Goal: Task Accomplishment & Management: Complete application form

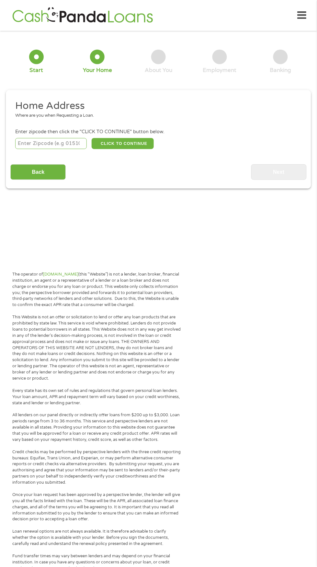
scroll to position [3, 0]
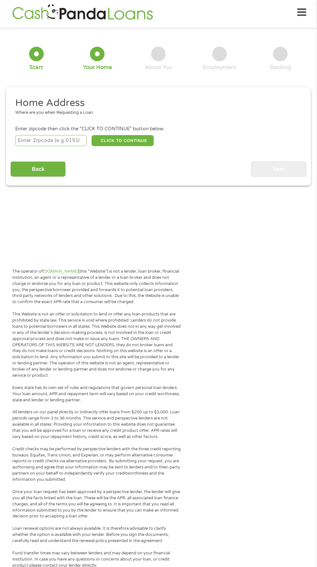
click at [57, 140] on input "number" at bounding box center [51, 140] width 72 height 11
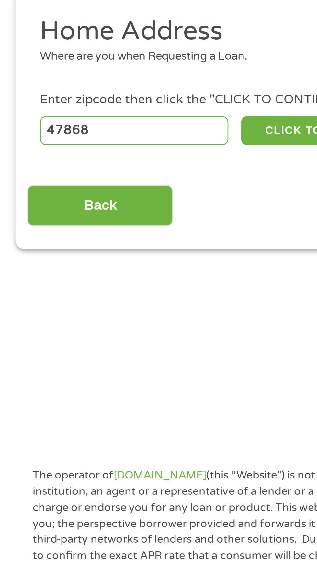
click at [50, 143] on input "47868" at bounding box center [51, 140] width 72 height 11
type input "47833"
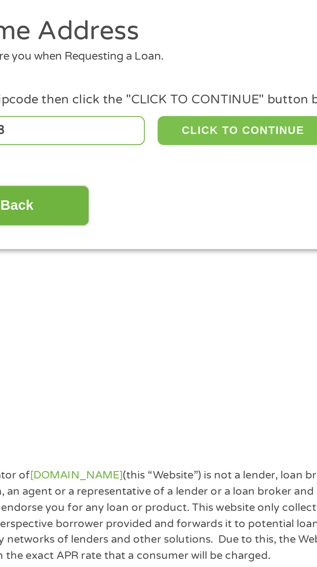
click at [120, 140] on button "CLICK TO CONTINUE" at bounding box center [123, 140] width 63 height 11
type input "47833"
type input "Bowling Green"
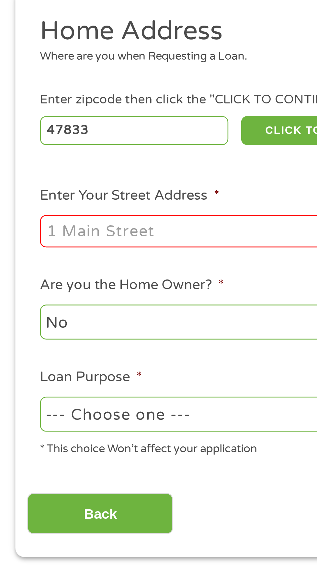
click at [38, 179] on input "Enter Your Street Address *" at bounding box center [84, 179] width 139 height 12
type input "[STREET_ADDRESS]"
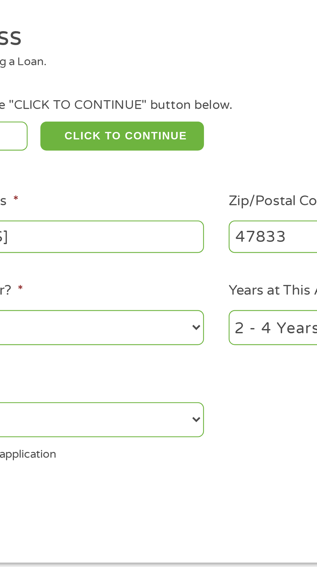
click at [148, 211] on select "No Yes" at bounding box center [84, 213] width 139 height 13
click at [15, 207] on select "No Yes" at bounding box center [84, 213] width 139 height 13
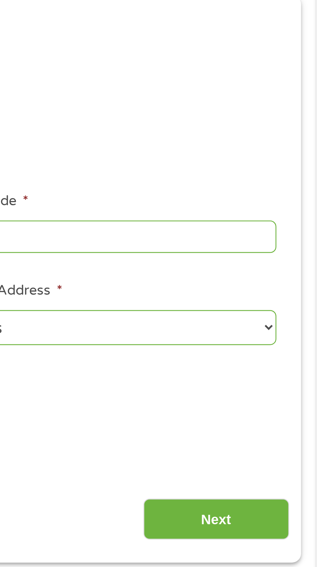
click at [296, 214] on select "1 Year or less 1 - 2 Years 2 - 4 Years Over 4 Years" at bounding box center [232, 213] width 139 height 13
select select "12months"
click at [163, 207] on select "1 Year or less 1 - 2 Years 2 - 4 Years Over 4 Years" at bounding box center [232, 213] width 139 height 13
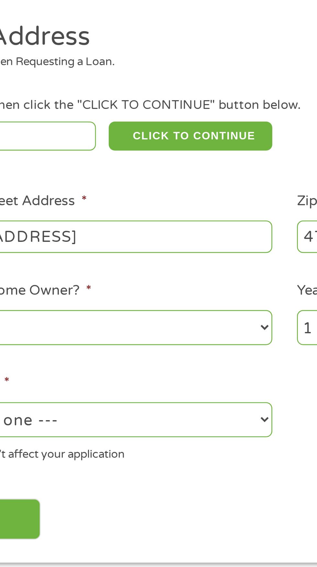
click at [145, 214] on select "No Yes" at bounding box center [84, 213] width 139 height 13
select select "yes"
click at [15, 207] on select "No Yes" at bounding box center [84, 213] width 139 height 13
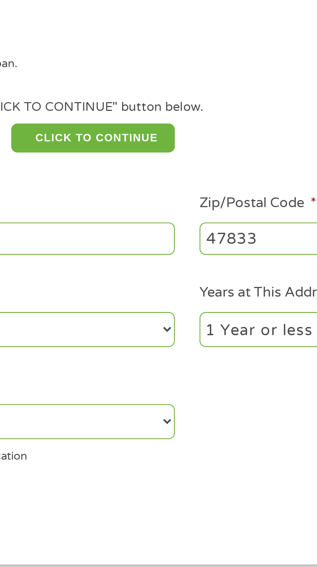
click at [147, 251] on select "--- Choose one --- Pay Bills Debt Consolidation Home Improvement Major Purchase…" at bounding box center [84, 248] width 139 height 13
click at [15, 242] on select "--- Choose one --- Pay Bills Debt Consolidation Home Improvement Major Purchase…" at bounding box center [84, 248] width 139 height 13
click at [142, 251] on select "--- Choose one --- Pay Bills Debt Consolidation Home Improvement Major Purchase…" at bounding box center [84, 248] width 139 height 13
select select "paybills"
click at [15, 242] on select "--- Choose one --- Pay Bills Debt Consolidation Home Improvement Major Purchase…" at bounding box center [84, 248] width 139 height 13
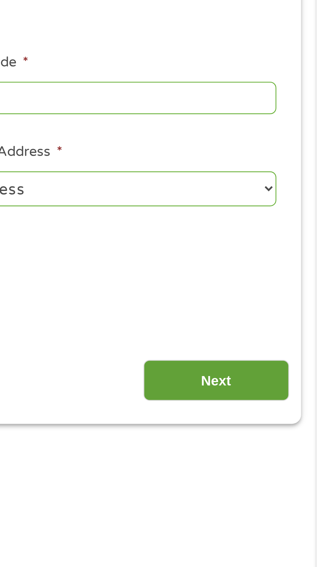
click at [274, 286] on input "Next" at bounding box center [279, 286] width 55 height 16
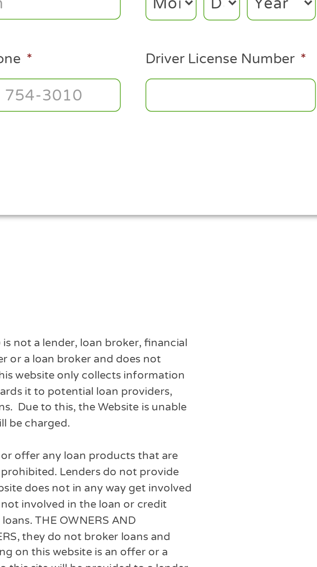
click at [184, 175] on input "Driver License Number *" at bounding box center [195, 177] width 65 height 12
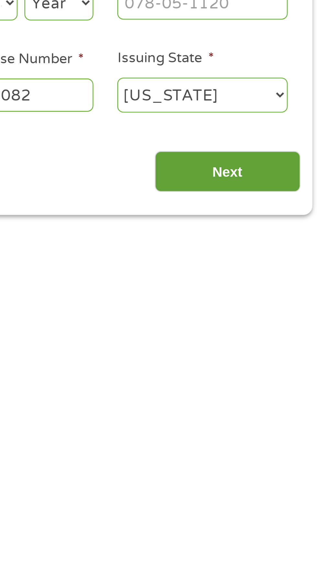
type input "1110056082"
click at [276, 205] on input "Next" at bounding box center [279, 207] width 55 height 16
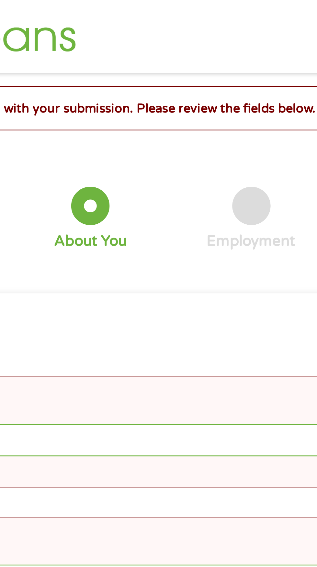
scroll to position [0, 0]
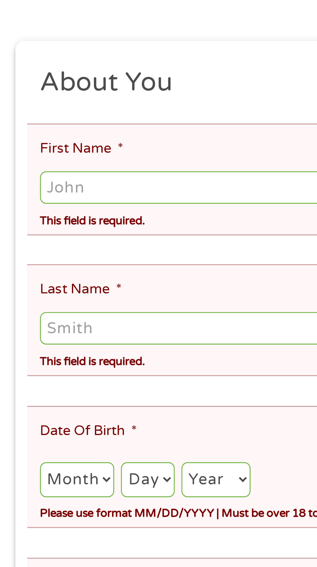
click at [33, 170] on input "First Name *" at bounding box center [158, 170] width 287 height 12
type input "[PERSON_NAME]"
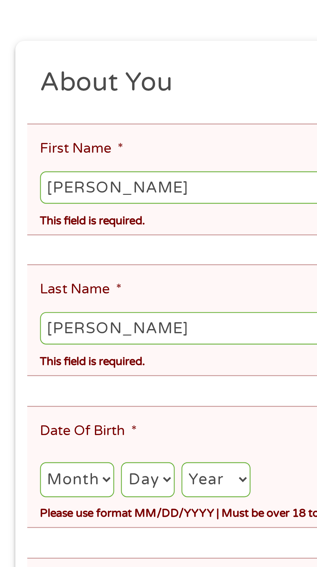
type input "[EMAIL_ADDRESS][DOMAIN_NAME]"
type input "[PHONE_NUMBER]"
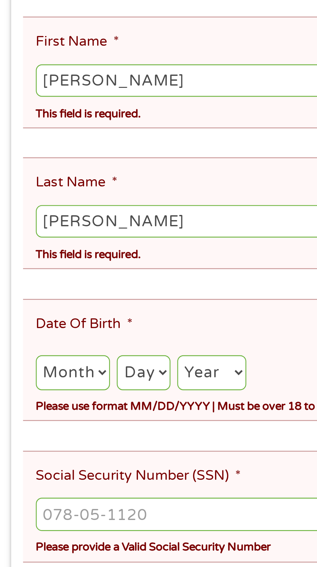
click at [31, 275] on select "Month 1 2 3 4 5 6 7 8 9 10 11 12" at bounding box center [29, 281] width 28 height 13
select select "7"
click at [15, 275] on select "Month 1 2 3 4 5 6 7 8 9 10 11 12" at bounding box center [29, 281] width 28 height 13
click at [56, 276] on select "Day 1 2 3 4 5 6 7 8 9 10 11 12 13 14 15 16 17 18 19 20 21 22 23 24 25 26 27 28 …" at bounding box center [56, 281] width 20 height 13
select select "22"
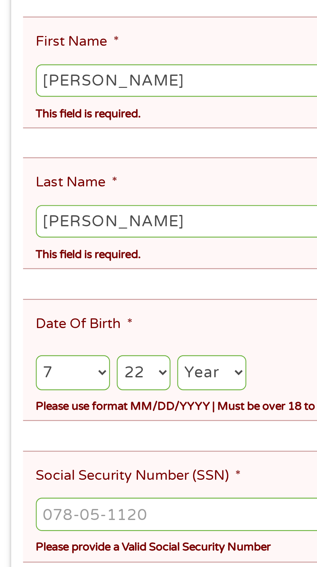
click at [46, 275] on select "Day 1 2 3 4 5 6 7 8 9 10 11 12 13 14 15 16 17 18 19 20 21 22 23 24 25 26 27 28 …" at bounding box center [56, 281] width 20 height 13
click at [85, 275] on select "Year [DATE] 2006 2005 2004 2003 2002 2001 2000 1999 1998 1997 1996 1995 1994 19…" at bounding box center [82, 281] width 26 height 13
select select "1977"
click at [69, 275] on select "Year [DATE] 2006 2005 2004 2003 2002 2001 2000 1999 1998 1997 1996 1995 1994 19…" at bounding box center [82, 281] width 26 height 13
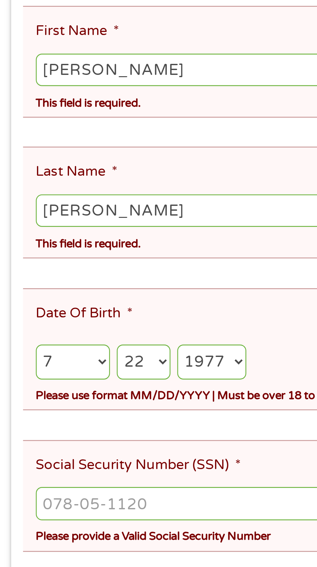
click at [67, 329] on input "Social Security Number (SSN) *" at bounding box center [158, 335] width 287 height 12
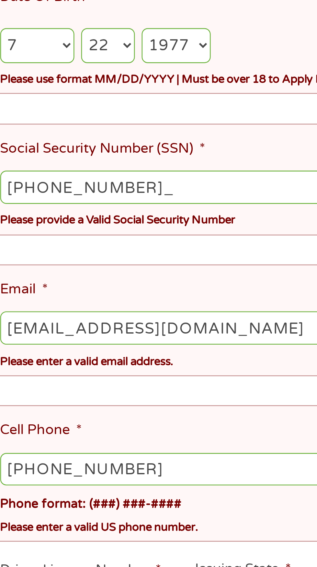
type input "316-82-7524"
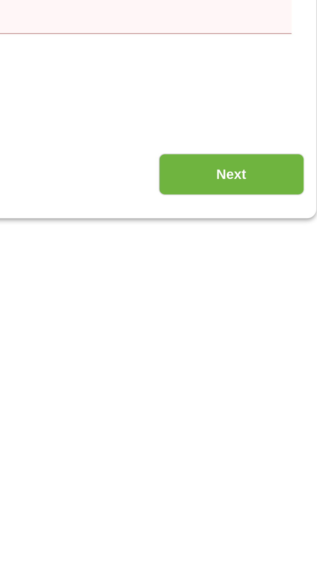
scroll to position [146, 0]
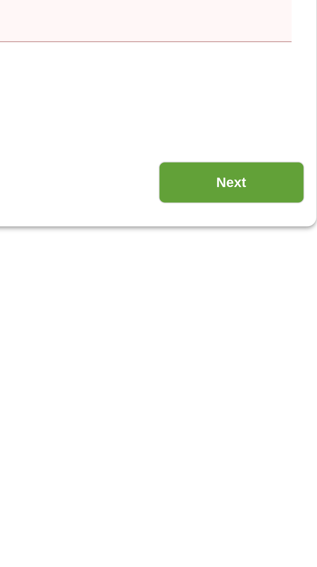
click at [278, 369] on input "Next" at bounding box center [279, 377] width 55 height 16
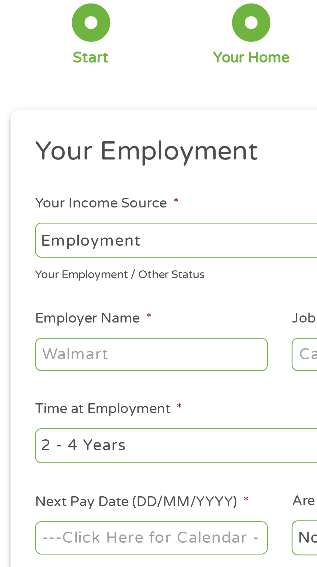
scroll to position [48, 0]
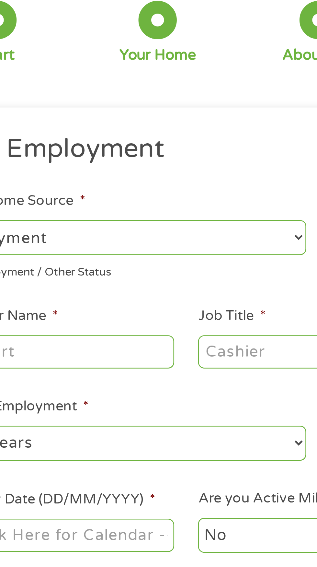
click at [146, 94] on select "--- Choose one --- Employment [DEMOGRAPHIC_DATA] Benefits" at bounding box center [84, 91] width 139 height 13
select select "selfEmployed"
click at [15, 85] on select "--- Choose one --- Employment [DEMOGRAPHIC_DATA] Benefits" at bounding box center [84, 91] width 139 height 13
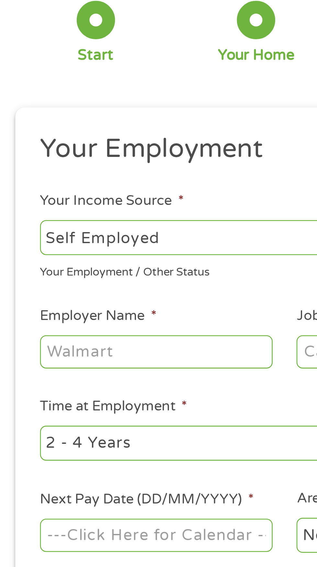
click at [53, 138] on input "Employer Name *" at bounding box center [59, 134] width 88 height 12
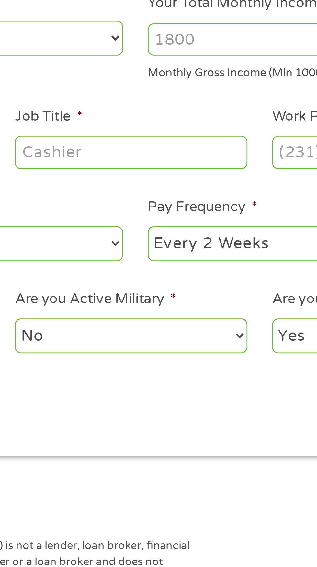
type input "Walkers Service"
click at [123, 137] on input "Job Title *" at bounding box center [157, 134] width 88 height 12
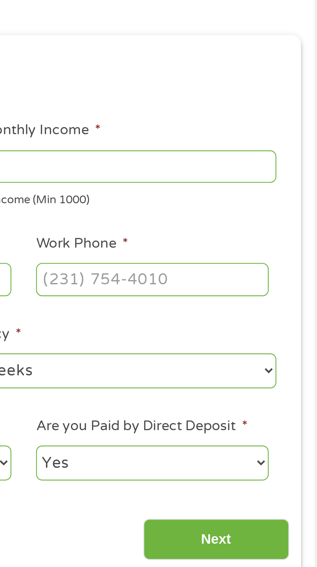
scroll to position [0, 0]
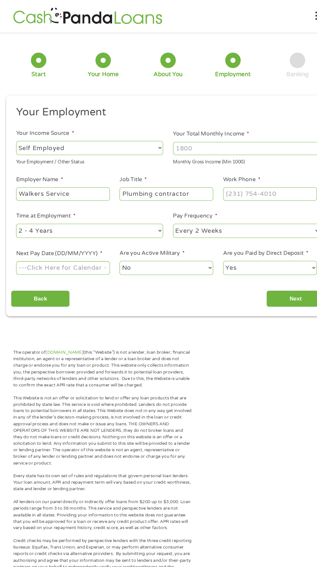
type input "Plumbing contractor"
click at [202, 140] on input "Your Total Monthly Income *" at bounding box center [232, 140] width 139 height 12
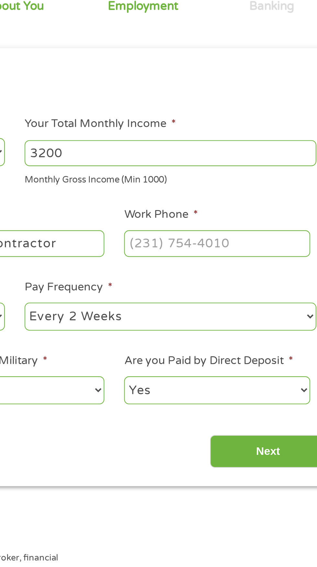
type input "3200"
click at [232, 182] on input "Work Phone *" at bounding box center [255, 183] width 88 height 12
type input "[PHONE_NUMBER]"
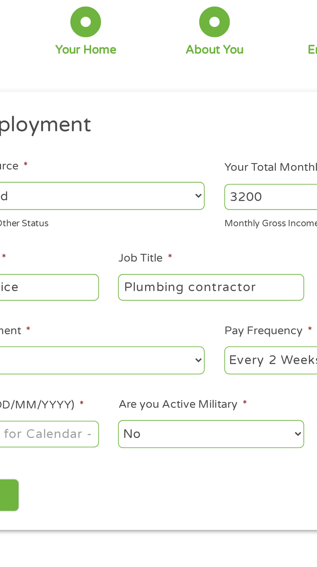
click at [150, 216] on select "--- Choose one --- 1 Year or less 1 - 2 Years 2 - 4 Years Over 4 Years" at bounding box center [84, 217] width 139 height 13
select select "60months"
click at [15, 211] on select "--- Choose one --- 1 Year or less 1 - 2 Years 2 - 4 Years Over 4 Years" at bounding box center [84, 217] width 139 height 13
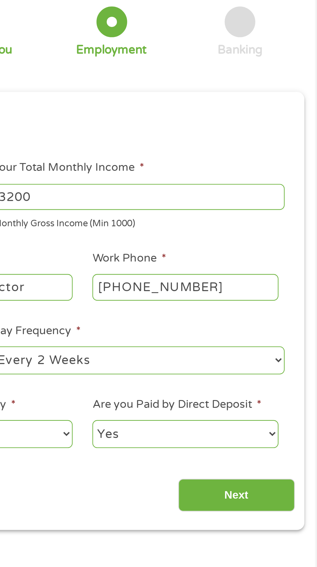
click at [294, 218] on select "--- Choose one --- Every 2 Weeks Every Week Monthly Semi-Monthly" at bounding box center [232, 217] width 139 height 13
select select "monthly"
click at [163, 211] on select "--- Choose one --- Every 2 Weeks Every Week Monthly Semi-Monthly" at bounding box center [232, 217] width 139 height 13
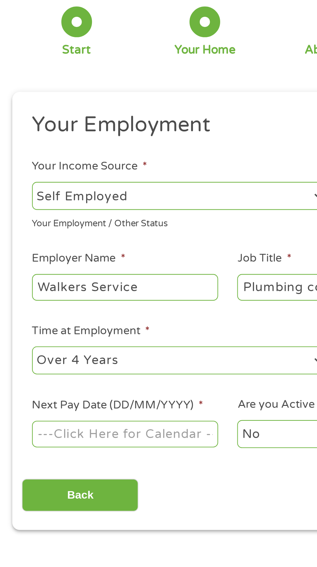
click at [40, 257] on body "Home Get Loan Offer How it works FAQs Blog Cash Loans Quick Loans Online Loans …" at bounding box center [158, 494] width 317 height 989
click at [71, 258] on input "Next Pay Date (DD/MM/YYYY) *" at bounding box center [59, 252] width 88 height 12
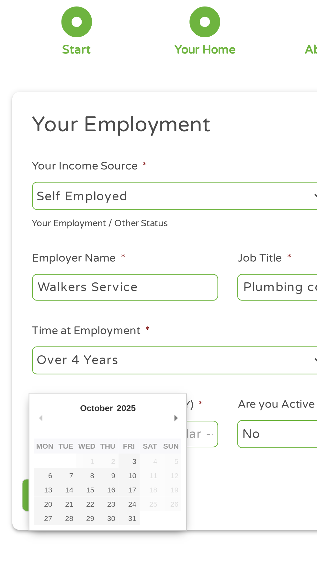
type input "[DATE]"
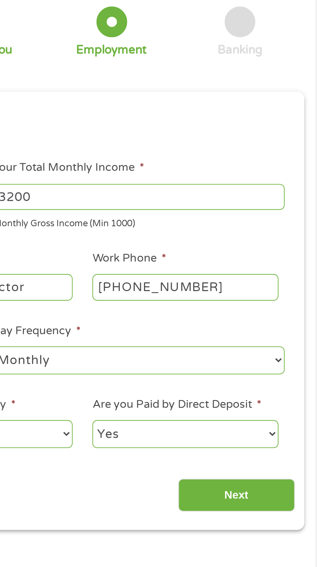
click at [288, 254] on select "Yes No" at bounding box center [255, 252] width 88 height 13
select select "0"
click at [211, 246] on select "Yes No" at bounding box center [255, 252] width 88 height 13
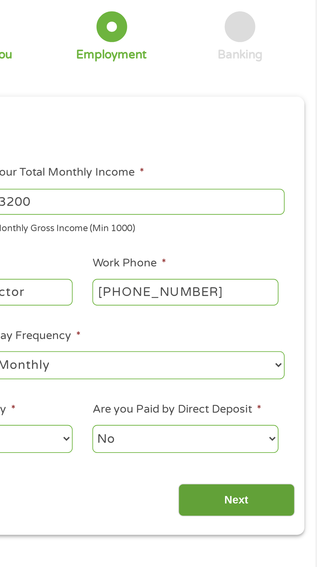
click at [271, 286] on input "Next" at bounding box center [279, 282] width 55 height 16
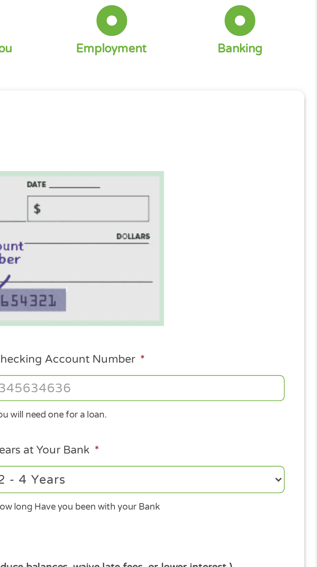
scroll to position [3, 3]
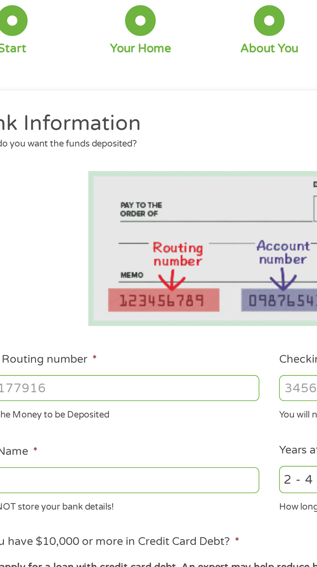
click at [56, 230] on input "ABA / Routing number *" at bounding box center [84, 228] width 139 height 12
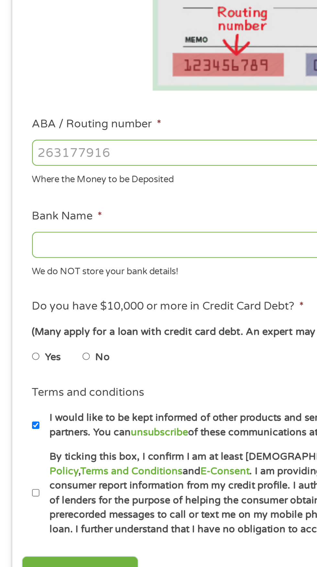
click at [86, 269] on input "Bank Name *" at bounding box center [84, 272] width 139 height 12
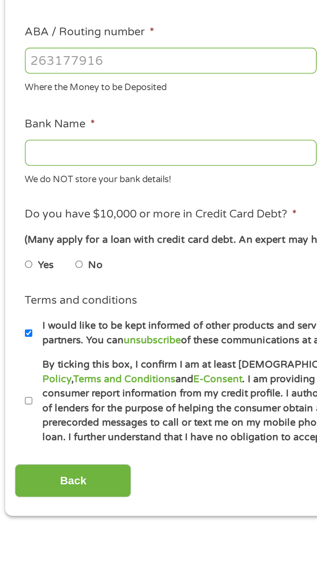
click at [55, 311] on div "(Many apply for a loan with credit card debt. An expert may help reduce balance…" at bounding box center [158, 313] width 287 height 7
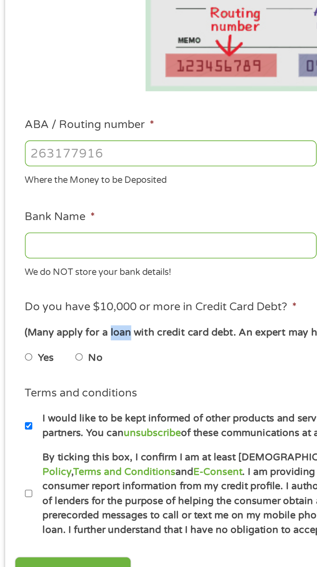
click at [53, 228] on input "ABA / Routing number *" at bounding box center [84, 228] width 139 height 12
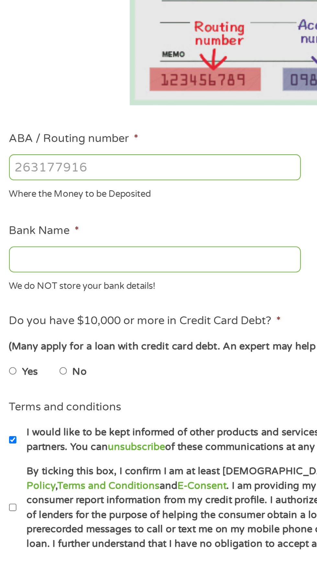
type input "041215663"
type input "[PERSON_NAME] BANK"
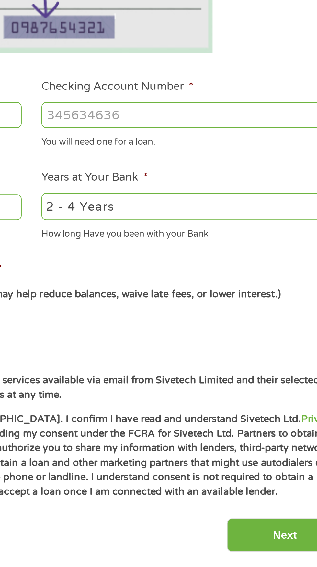
type input "041215663"
click at [194, 231] on input "Checking Account Number *" at bounding box center [232, 228] width 139 height 12
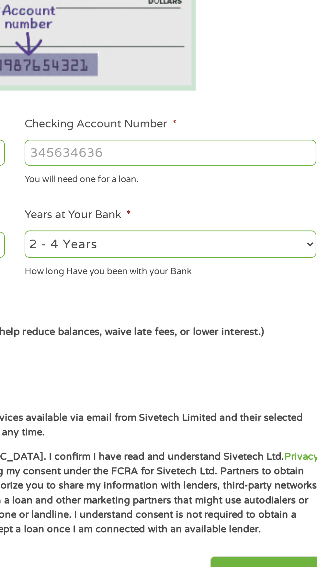
click at [241, 230] on input "[CREDIT_CARD_NUMBER]" at bounding box center [232, 228] width 139 height 12
type input "447227"
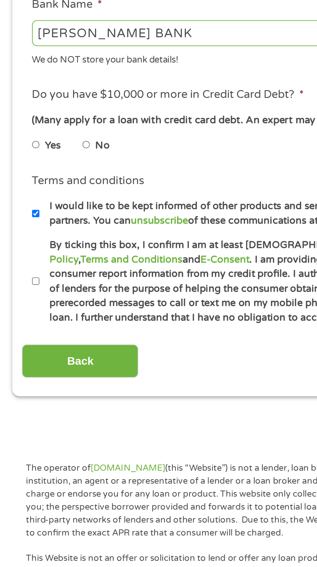
type input "3233262387040"
click at [49, 327] on label "No" at bounding box center [48, 325] width 7 height 7
click at [43, 327] on input "No" at bounding box center [41, 325] width 4 height 10
radio input "true"
click at [17, 393] on input "By ticking this box, I confirm I am at least [DEMOGRAPHIC_DATA]. I confirm I ha…" at bounding box center [17, 390] width 4 height 10
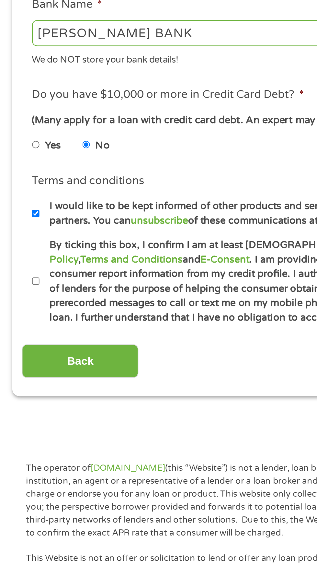
checkbox input "true"
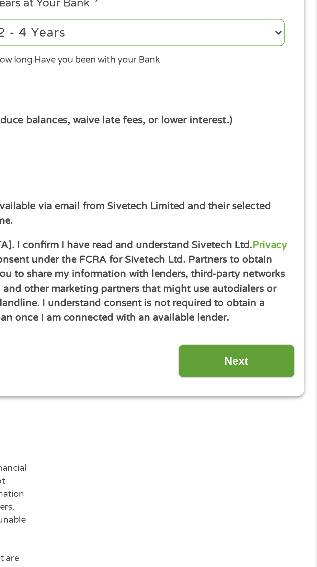
click at [271, 432] on input "Next" at bounding box center [279, 428] width 55 height 16
click at [272, 431] on input "Next" at bounding box center [279, 428] width 55 height 16
click at [274, 434] on input "Next" at bounding box center [279, 428] width 55 height 16
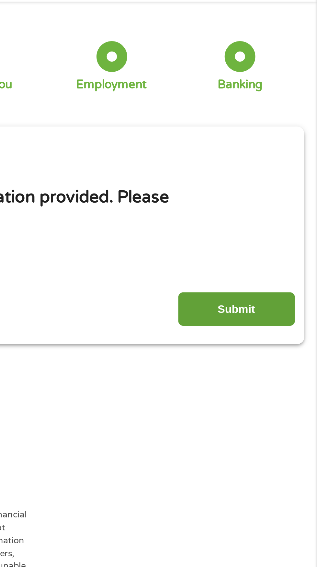
click at [275, 171] on input "Submit" at bounding box center [279, 174] width 55 height 16
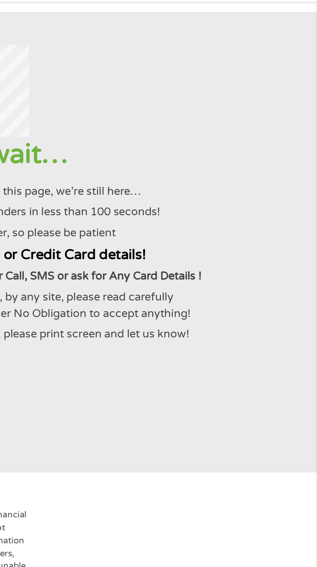
scroll to position [0, 0]
